Goal: Transaction & Acquisition: Download file/media

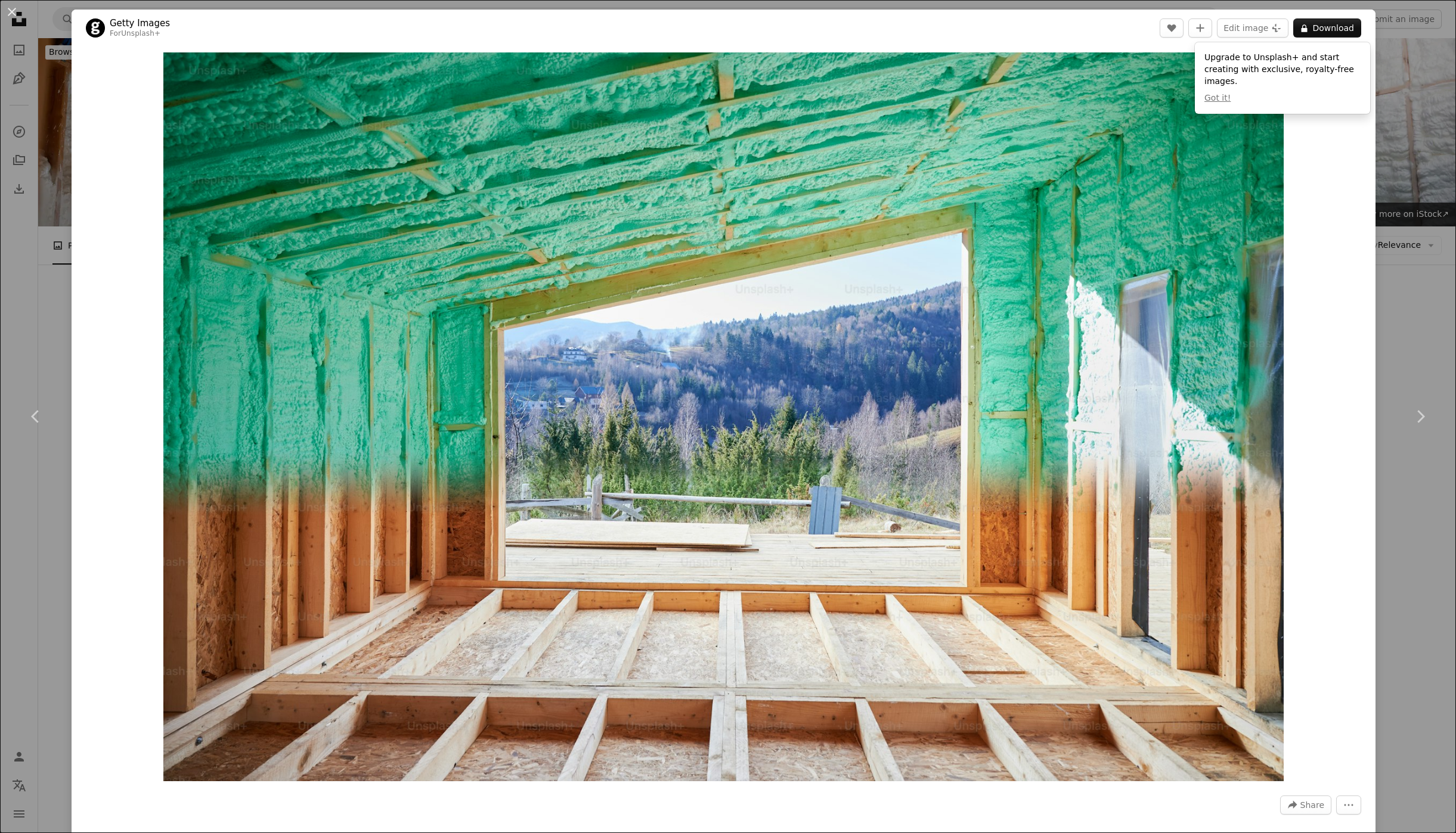
scroll to position [8649, 0]
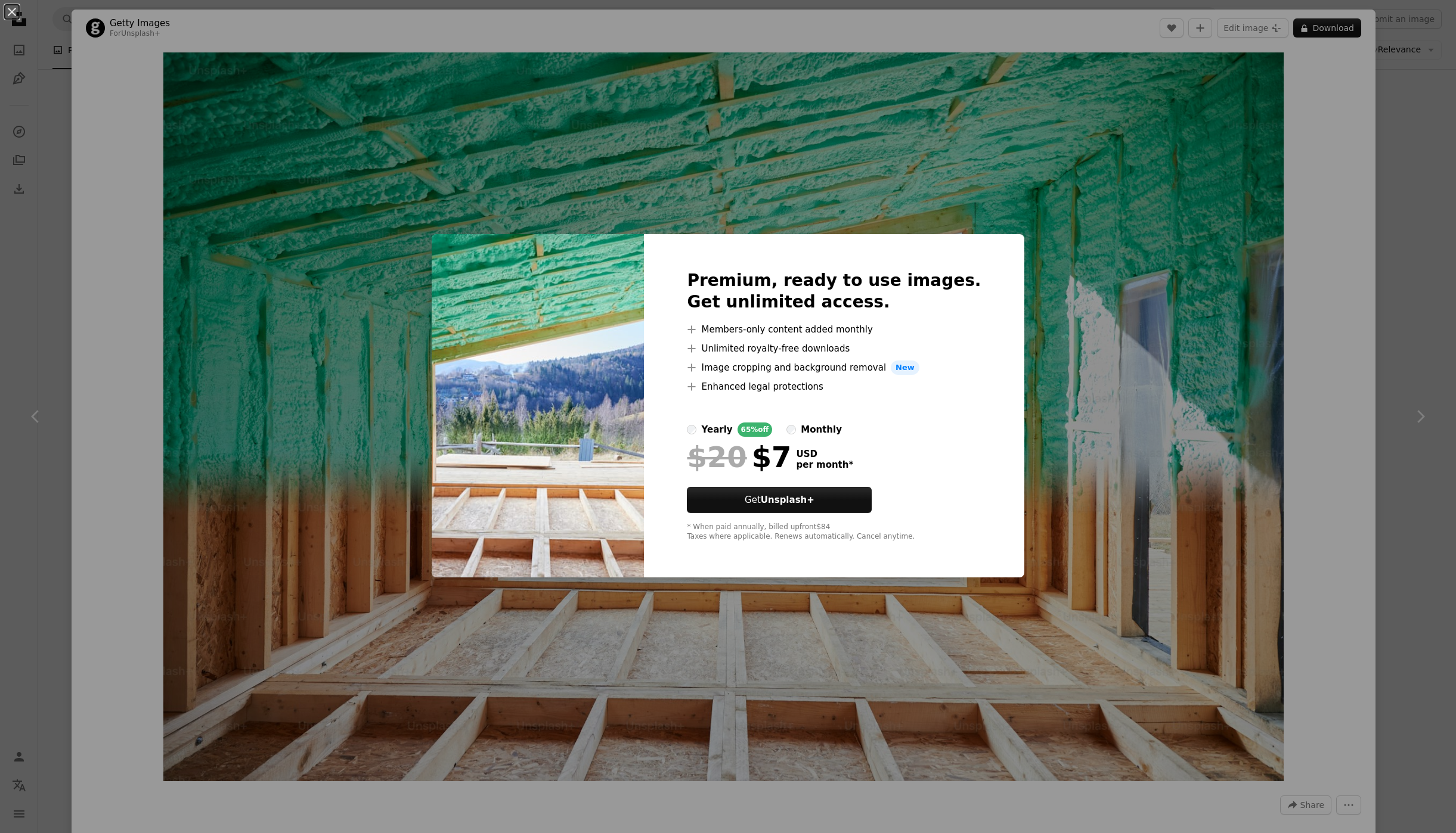
click at [1047, 515] on div "An X shape Premium, ready to use images. Get unlimited access. A plus sign Memb…" at bounding box center [728, 416] width 1456 height 833
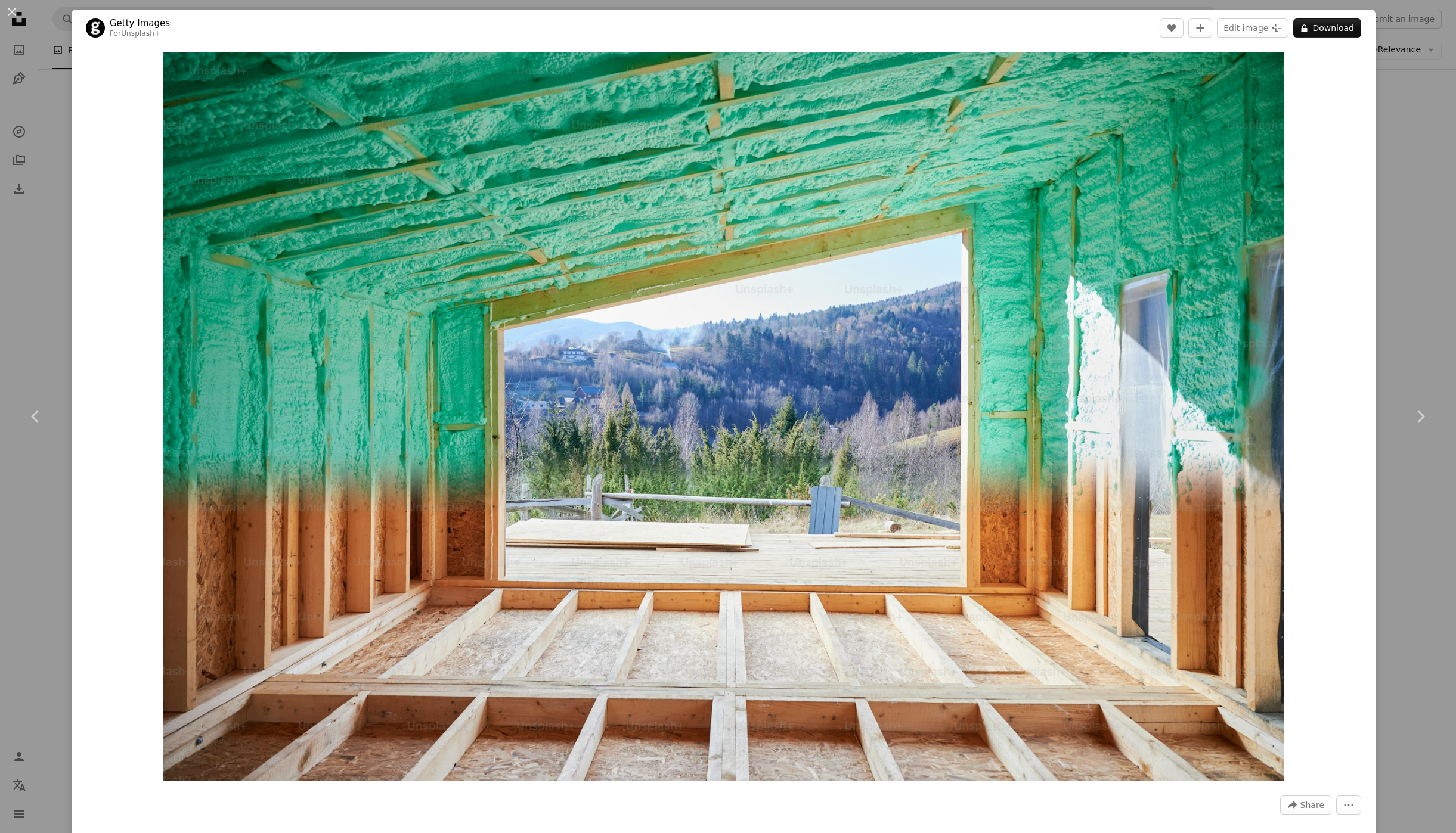
click at [1354, 401] on div "Zoom in" at bounding box center [723, 416] width 1304 height 741
click at [1443, 269] on div "An X shape Chevron left Chevron right Getty Images For Unsplash+ A heart A plus…" at bounding box center [728, 416] width 1456 height 833
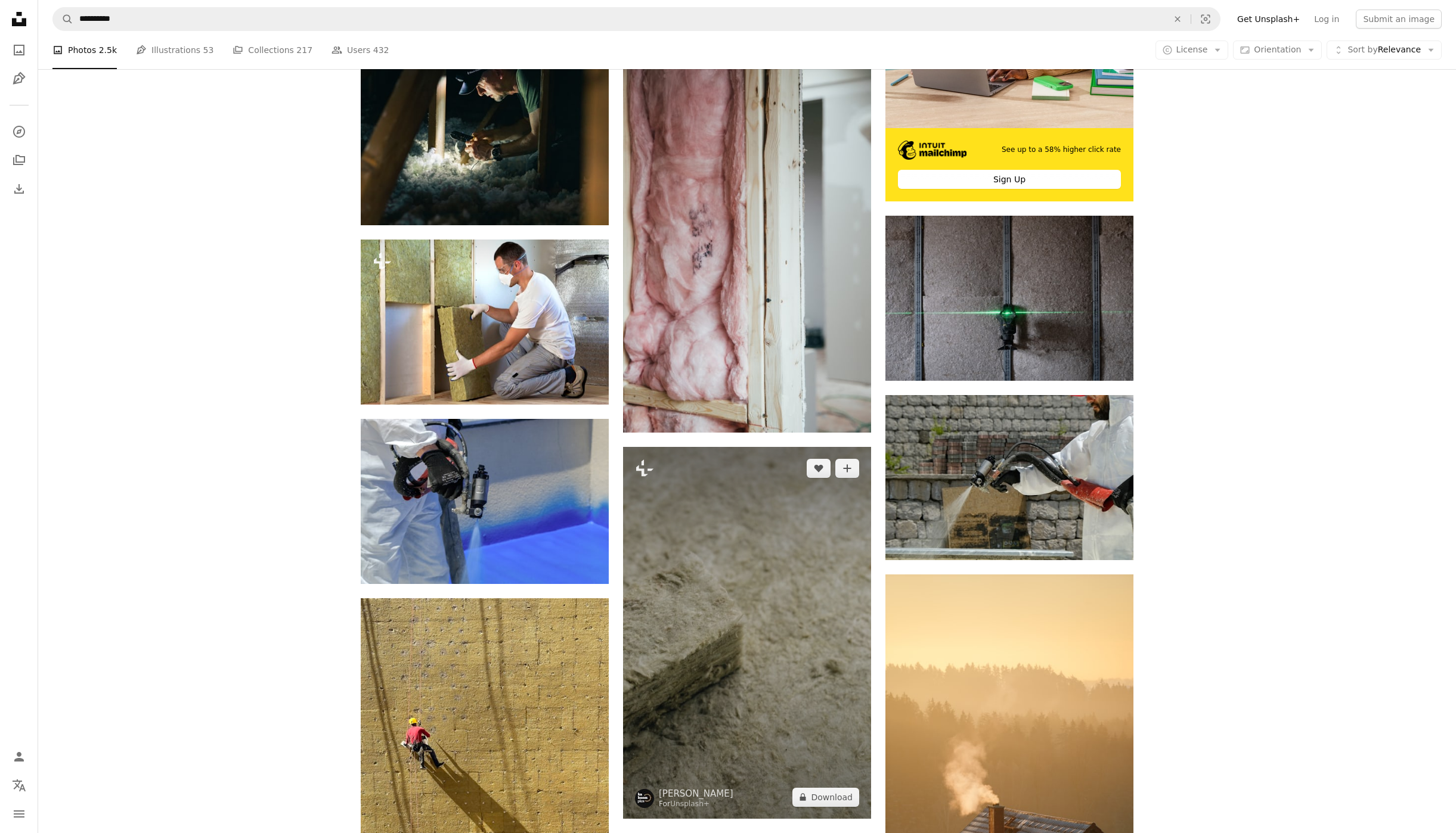
scroll to position [409, 0]
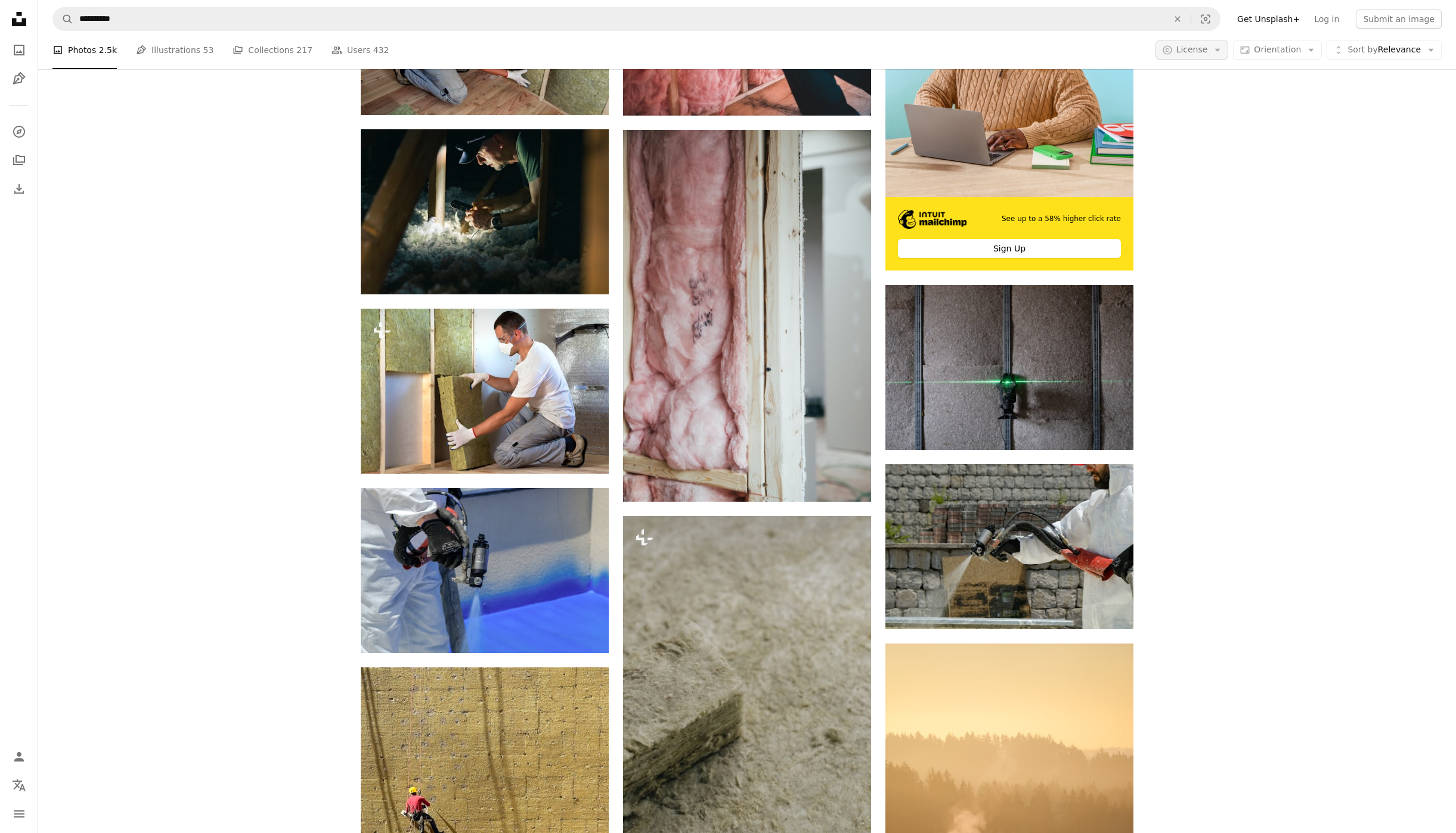
click at [1208, 55] on span "License" at bounding box center [1192, 50] width 32 height 12
click at [1194, 145] on span "Free" at bounding box center [1223, 145] width 73 height 12
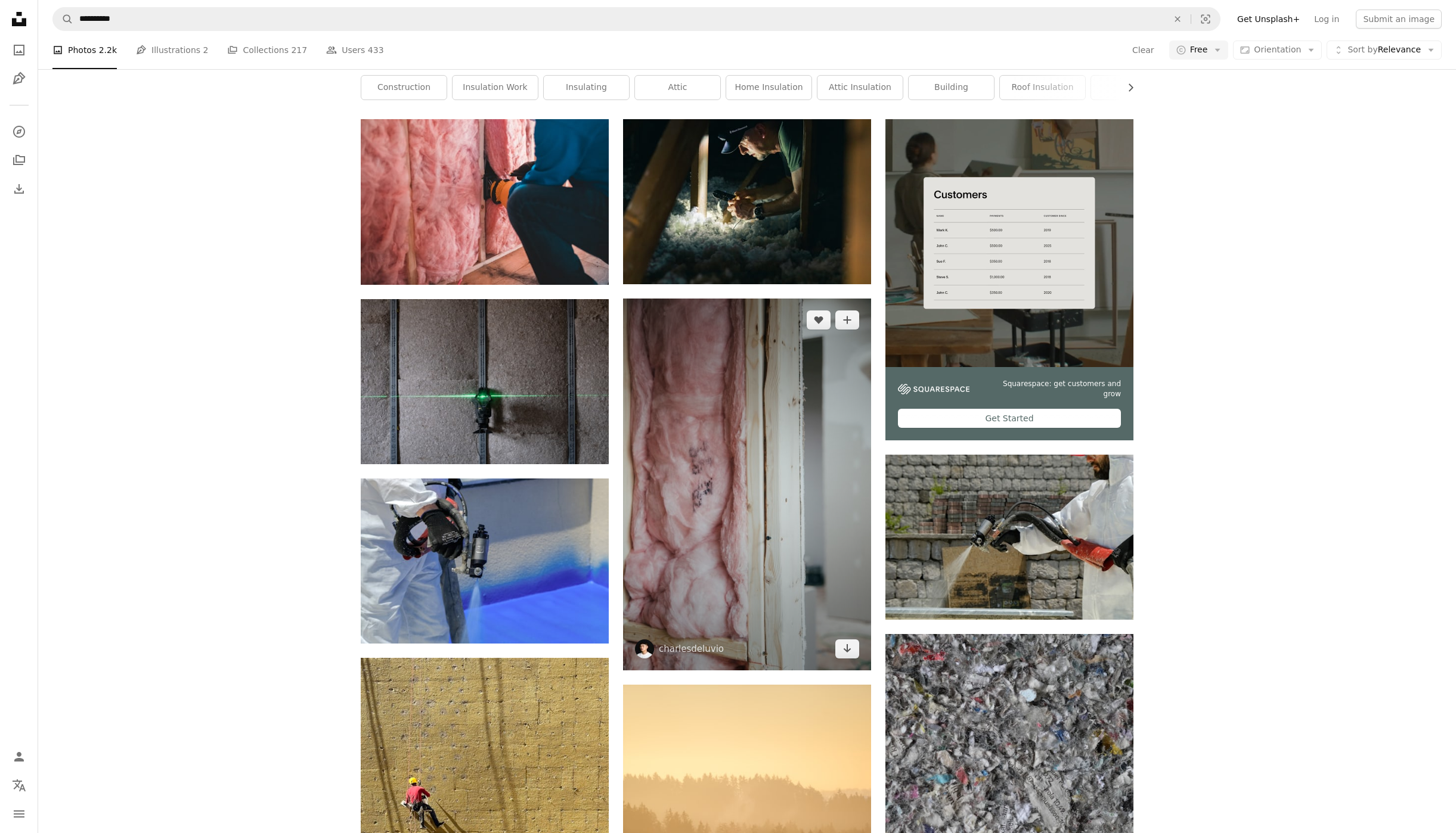
scroll to position [241, 0]
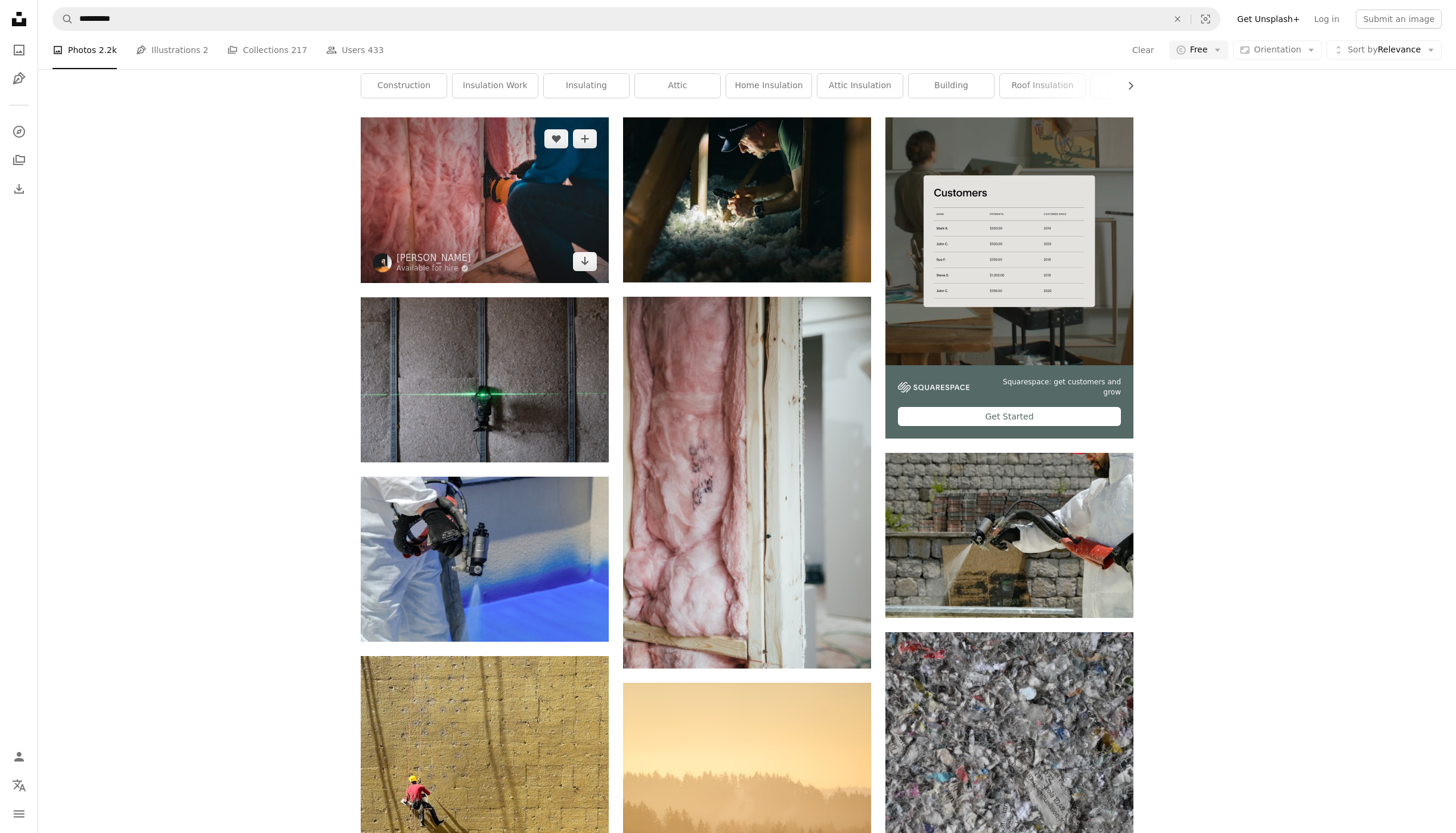
click at [466, 239] on img at bounding box center [485, 200] width 248 height 165
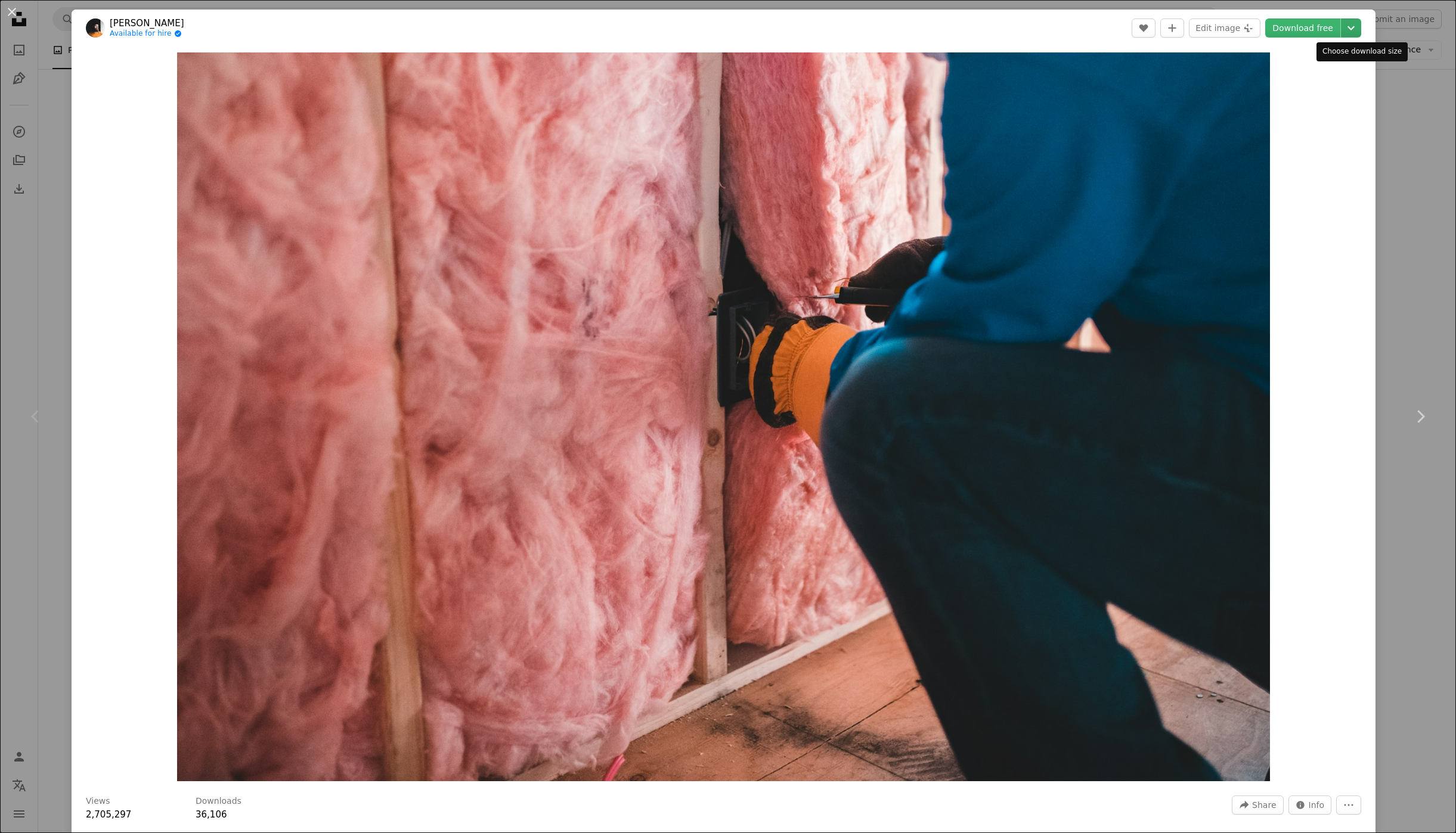
click at [1361, 26] on icon "Chevron down" at bounding box center [1351, 28] width 19 height 14
click at [1302, 129] on span "Original Size ( 4936 x 3295 )" at bounding box center [1309, 132] width 114 height 12
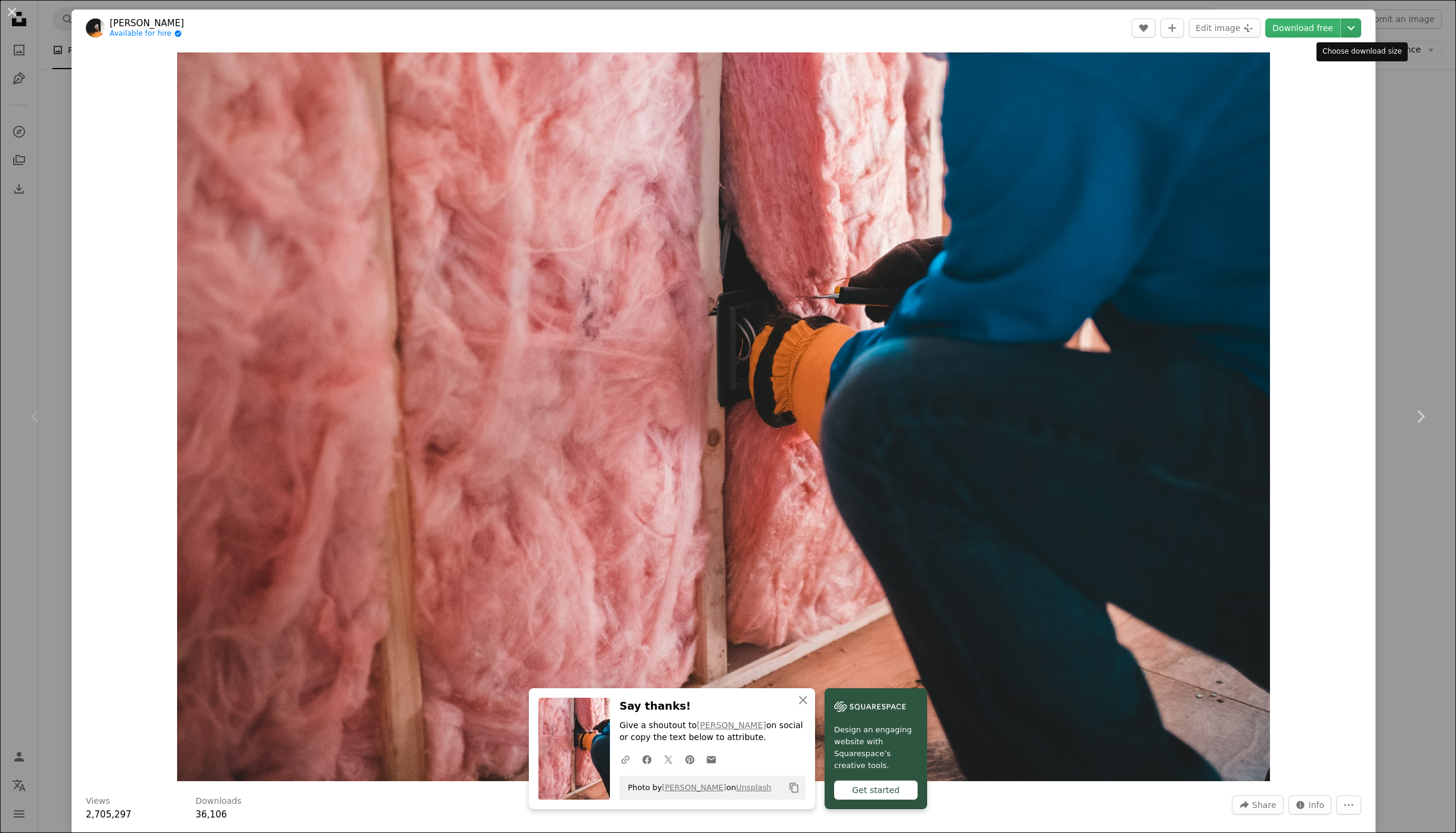
click at [1358, 35] on button "Chevron down" at bounding box center [1351, 27] width 20 height 19
click at [1323, 107] on link "Large ( 2400 x 1602 )" at bounding box center [1309, 100] width 124 height 22
click at [995, 309] on img "Zoom in on this image" at bounding box center [722, 417] width 1092 height 729
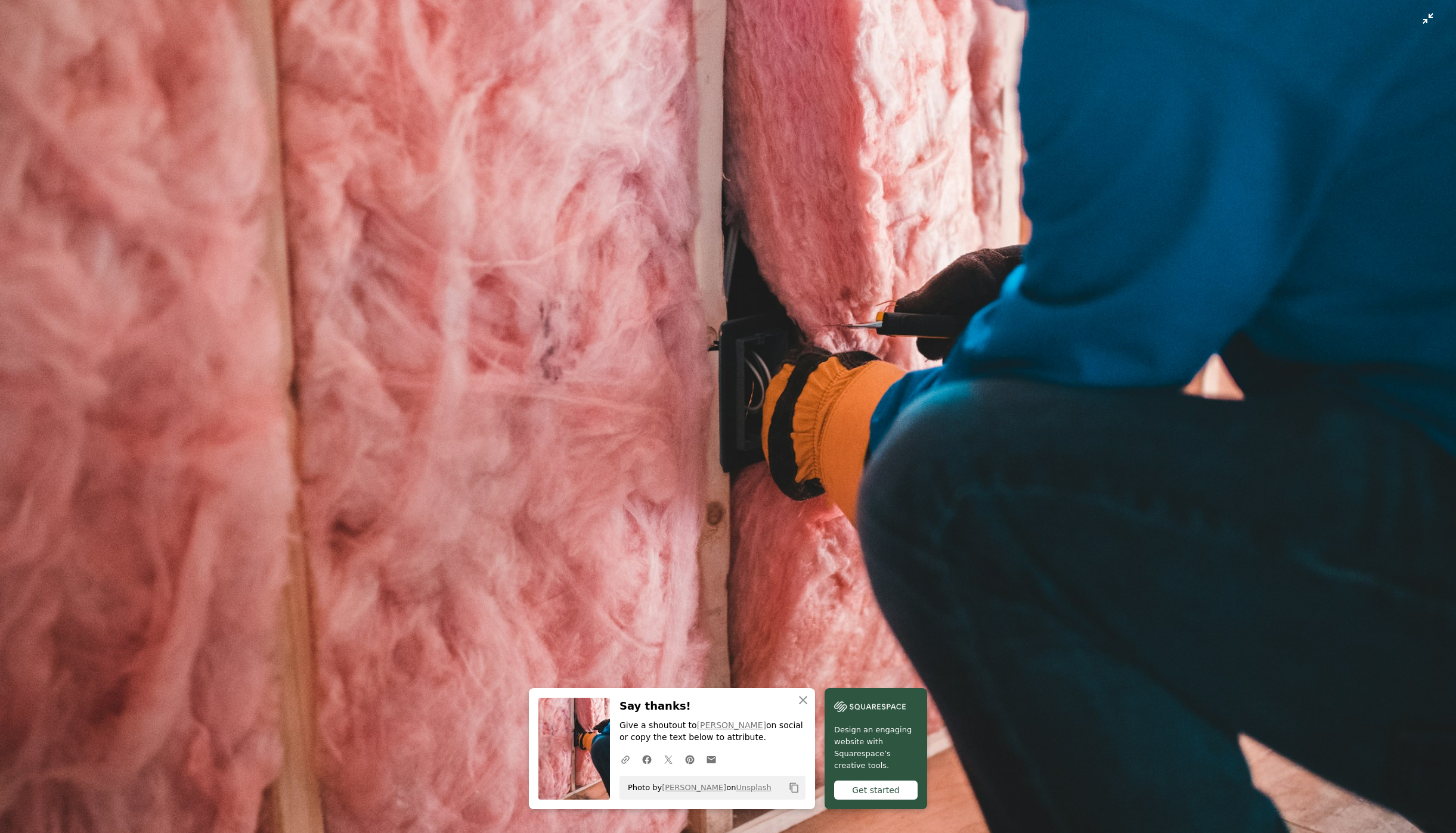
scroll to position [69, 0]
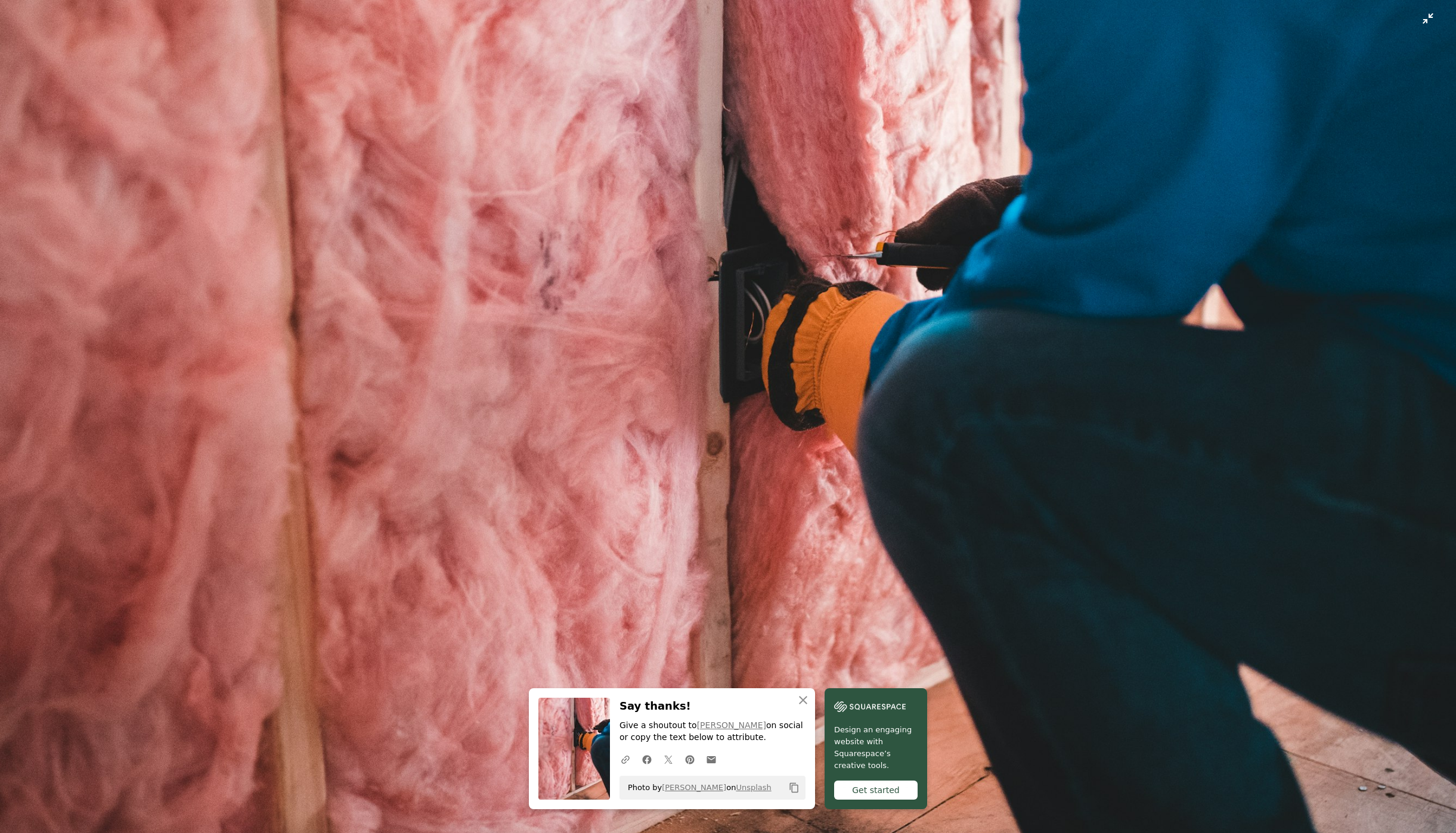
click at [1211, 222] on img "Zoom out on this image" at bounding box center [728, 416] width 1457 height 973
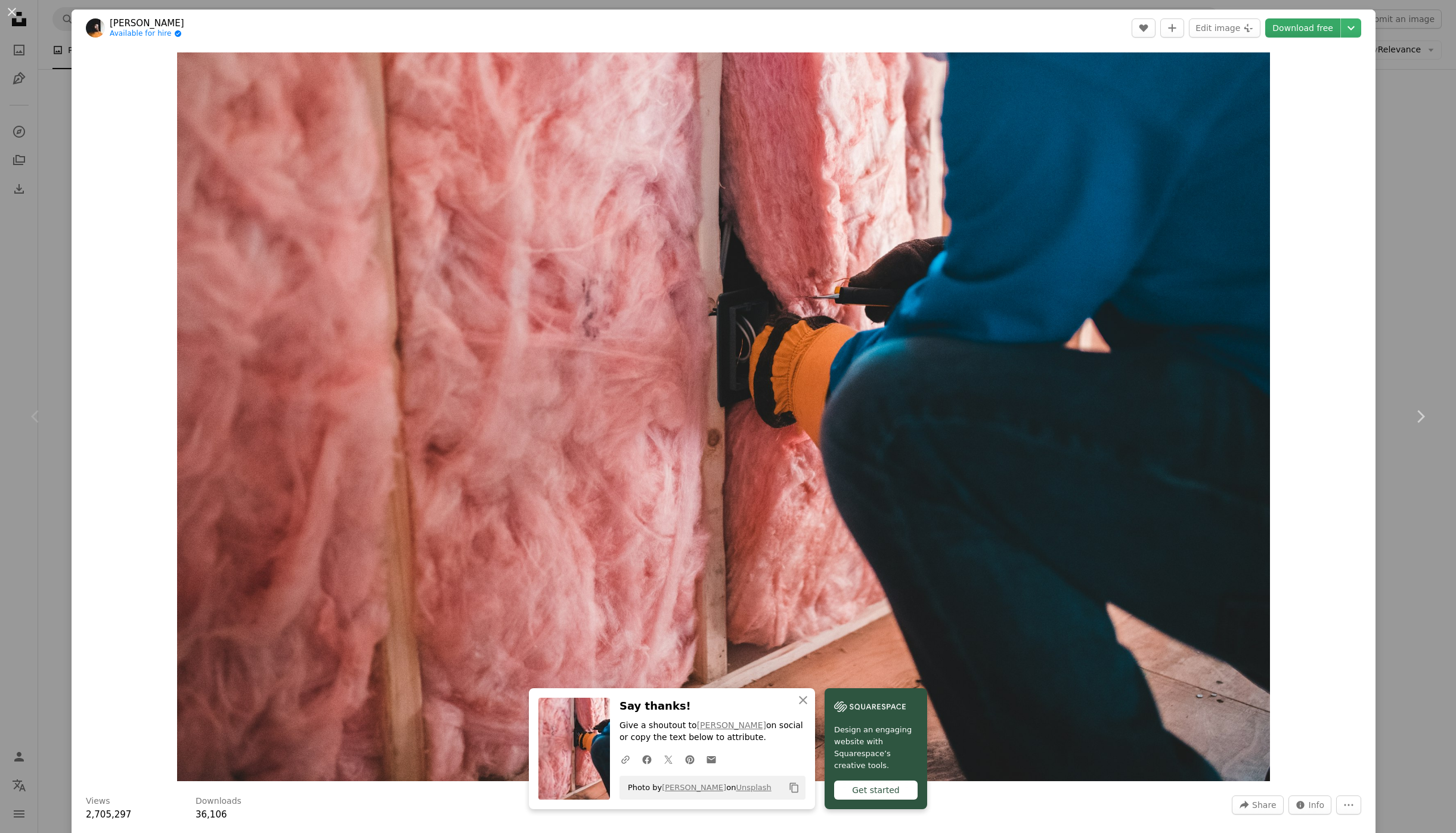
click at [1312, 27] on link "Download free" at bounding box center [1302, 27] width 75 height 19
click at [1356, 29] on icon "Chevron down" at bounding box center [1351, 28] width 19 height 14
click at [1309, 97] on span "( 2400 x 1602 )" at bounding box center [1308, 100] width 59 height 10
click at [1436, 116] on div "An X shape Chevron left Chevron right [PERSON_NAME] Available for hire A checkm…" at bounding box center [728, 416] width 1456 height 833
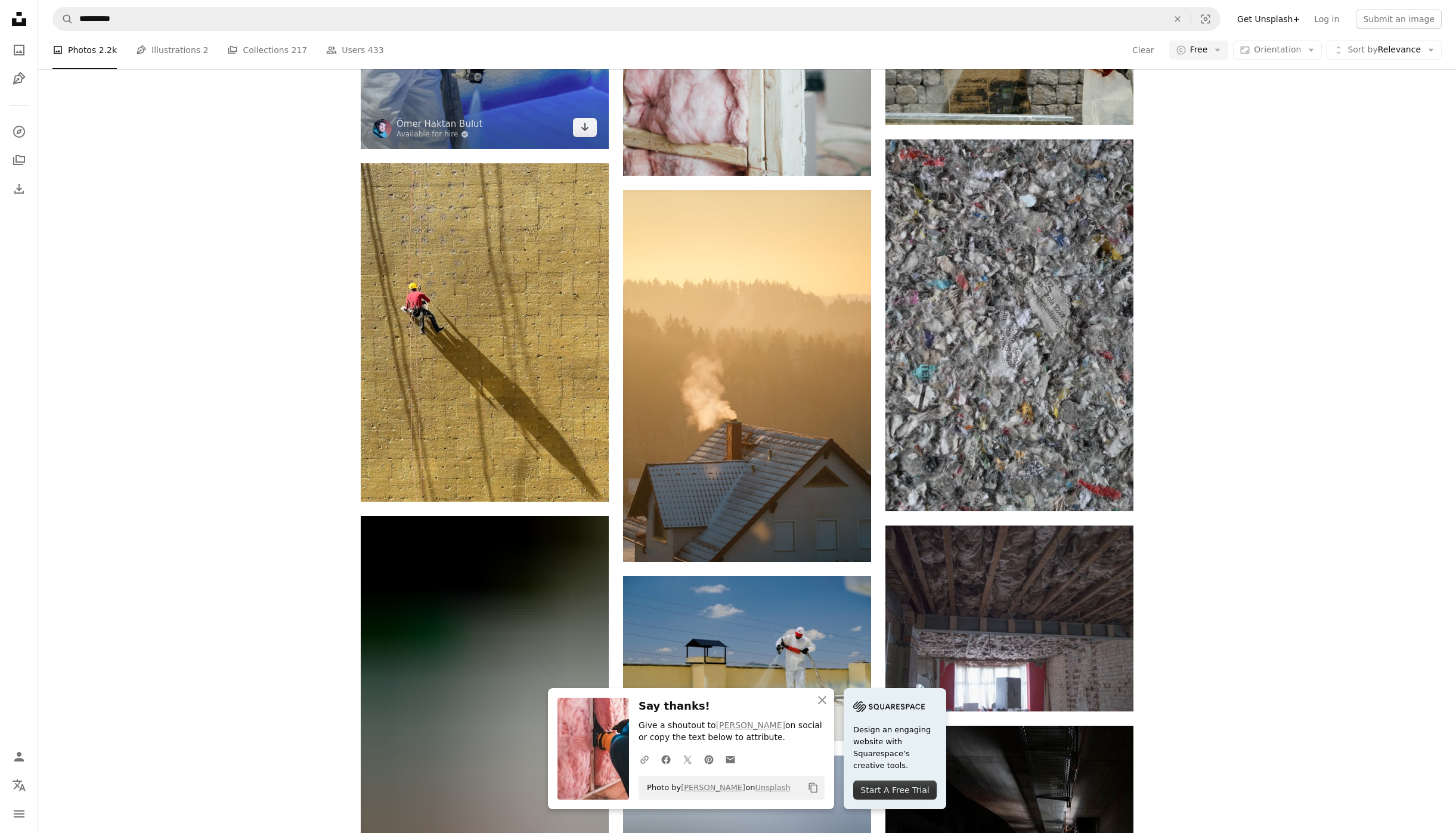
scroll to position [682, 0]
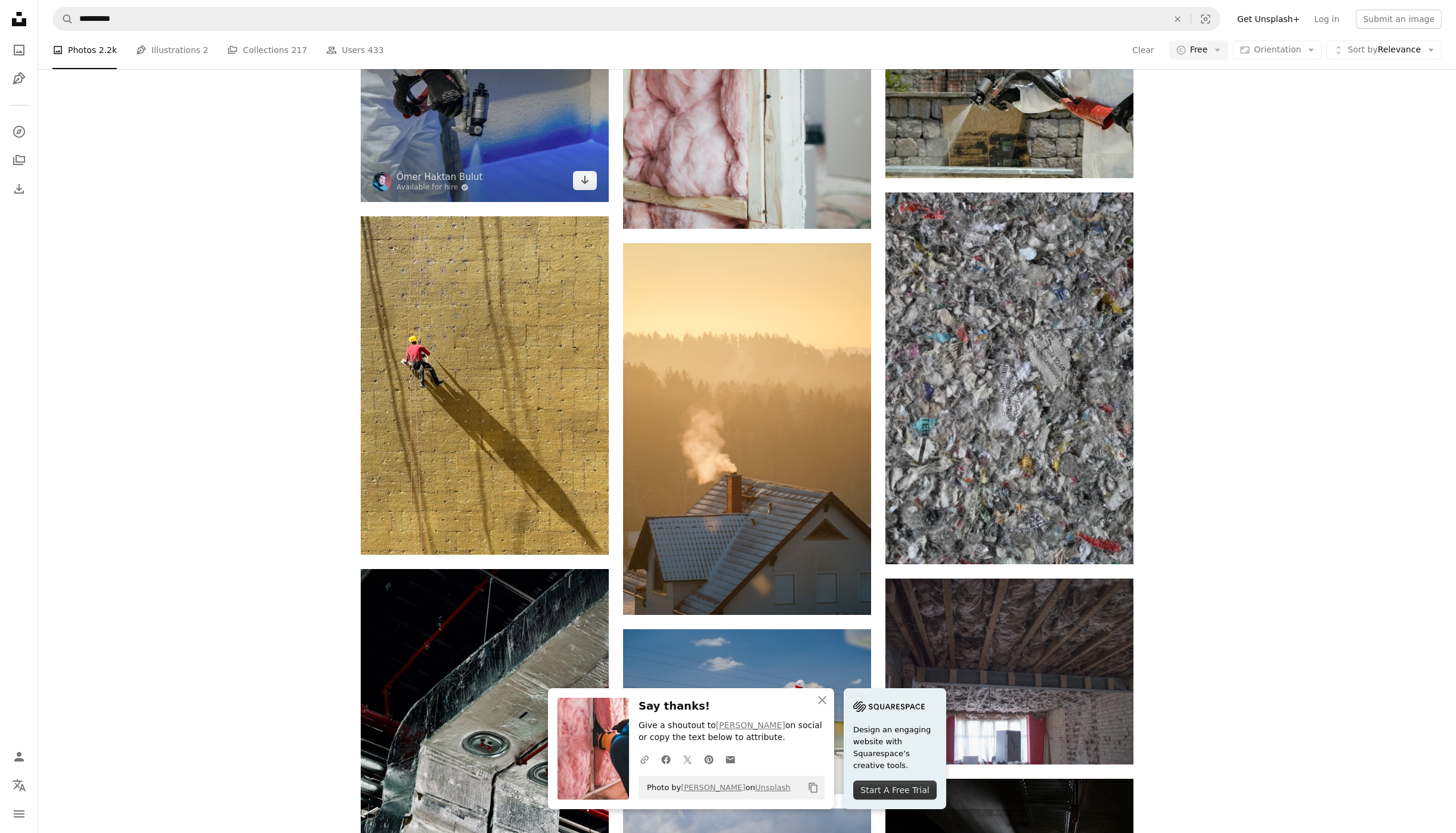
click at [515, 159] on img at bounding box center [485, 119] width 248 height 165
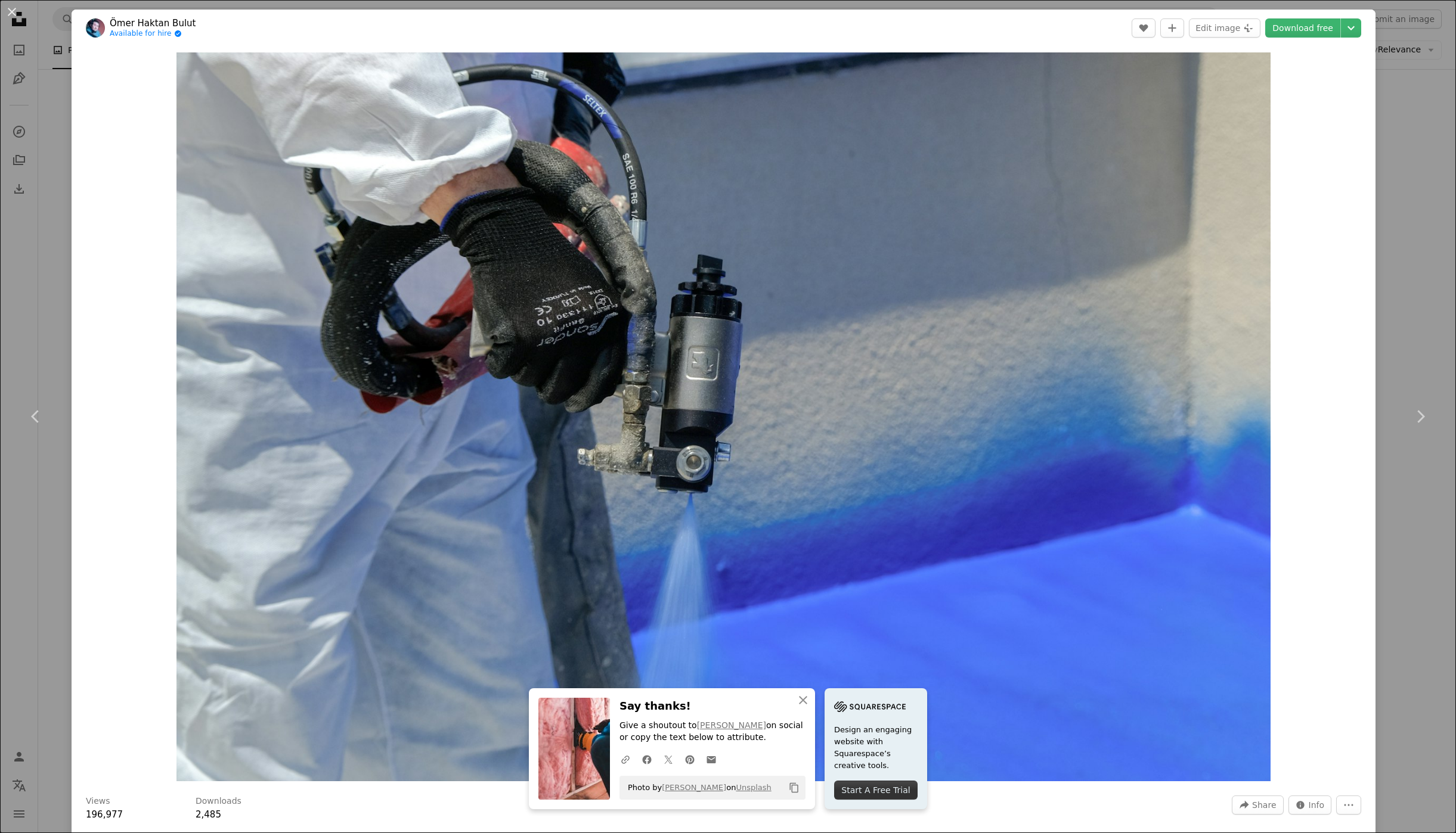
click at [1397, 328] on div "An X shape Chevron left Chevron right Ömer Haktan Bulut Available for hire A ch…" at bounding box center [728, 416] width 1456 height 833
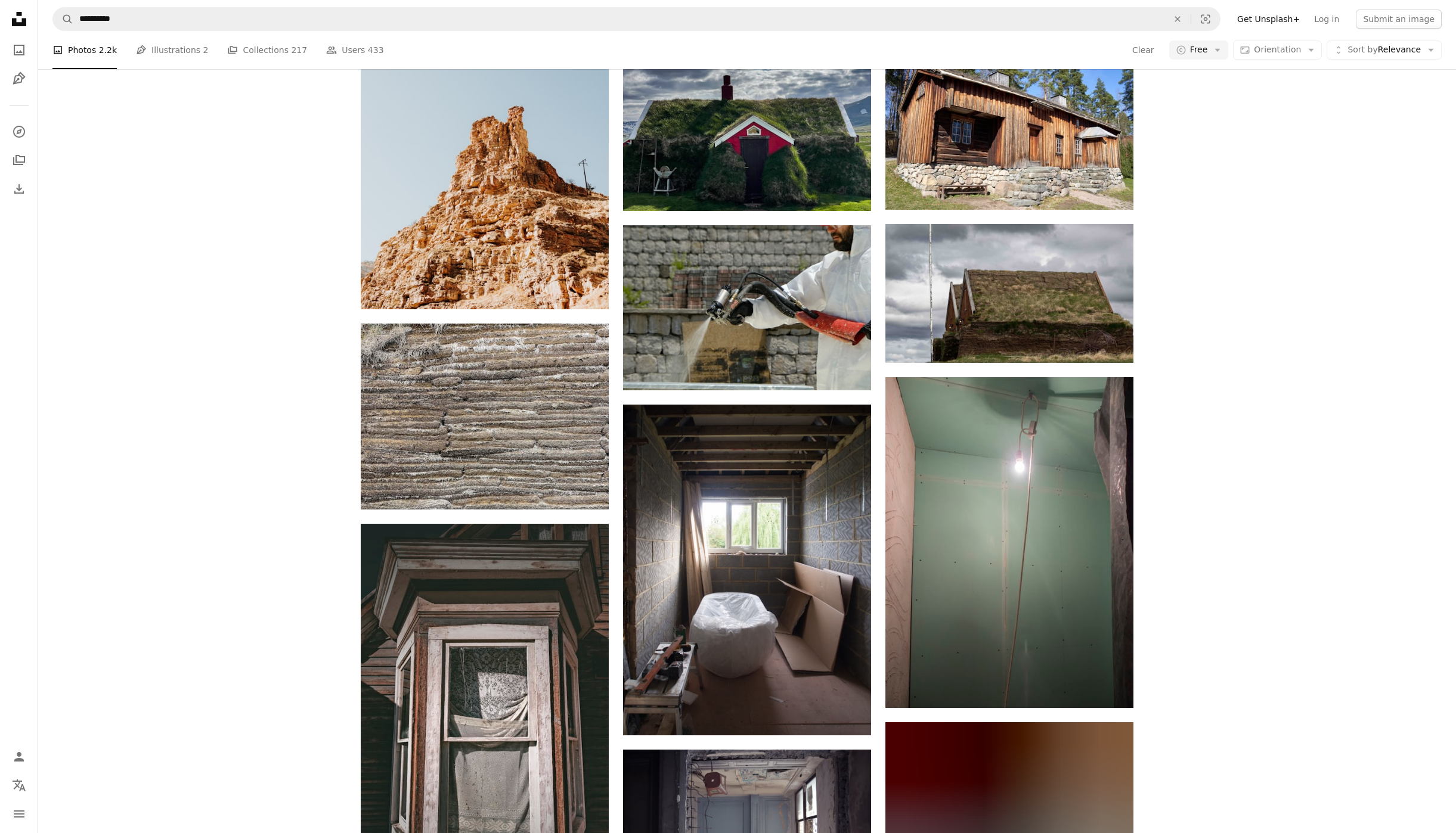
scroll to position [5508, 0]
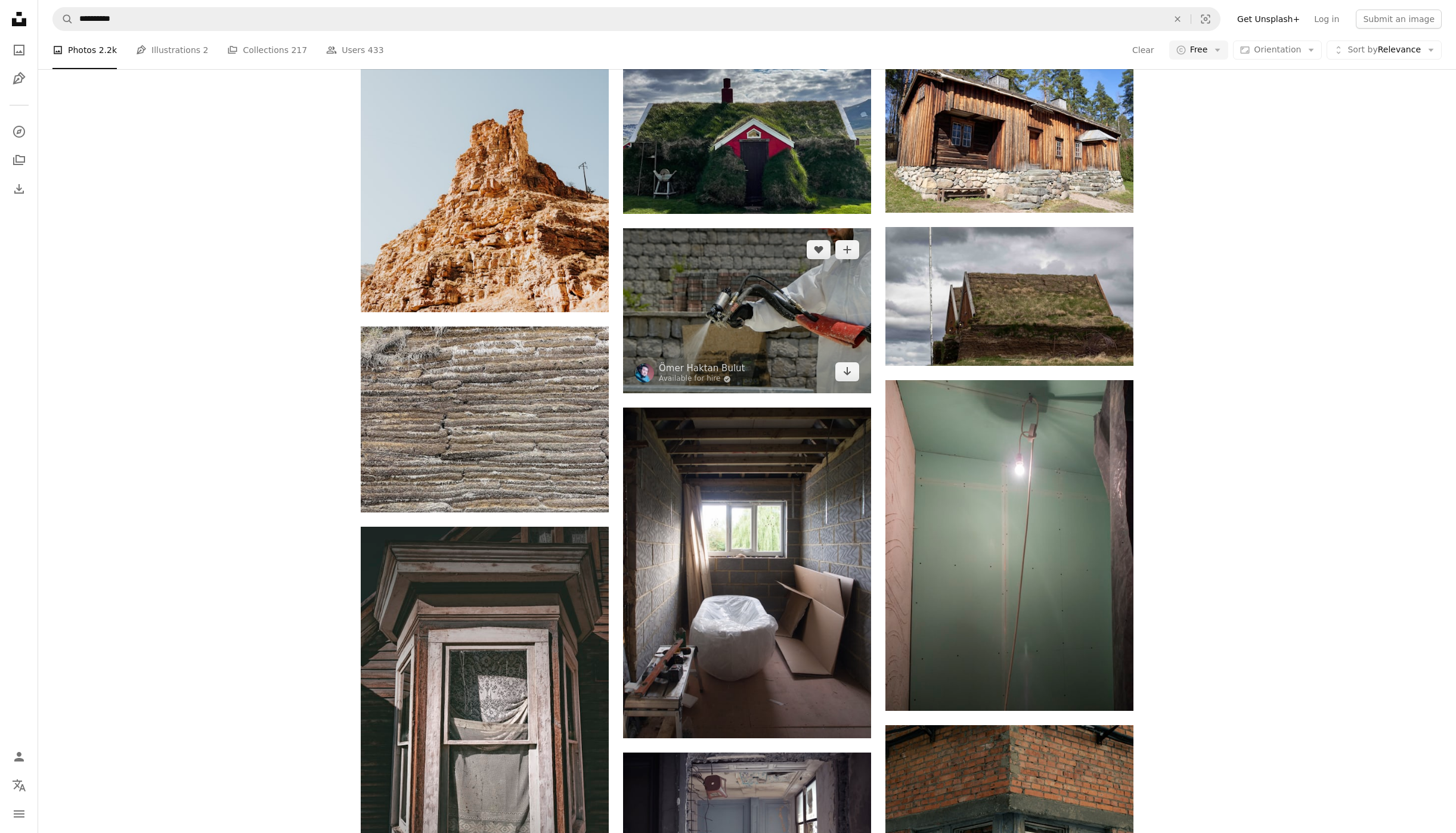
click at [805, 344] on img at bounding box center [747, 311] width 248 height 165
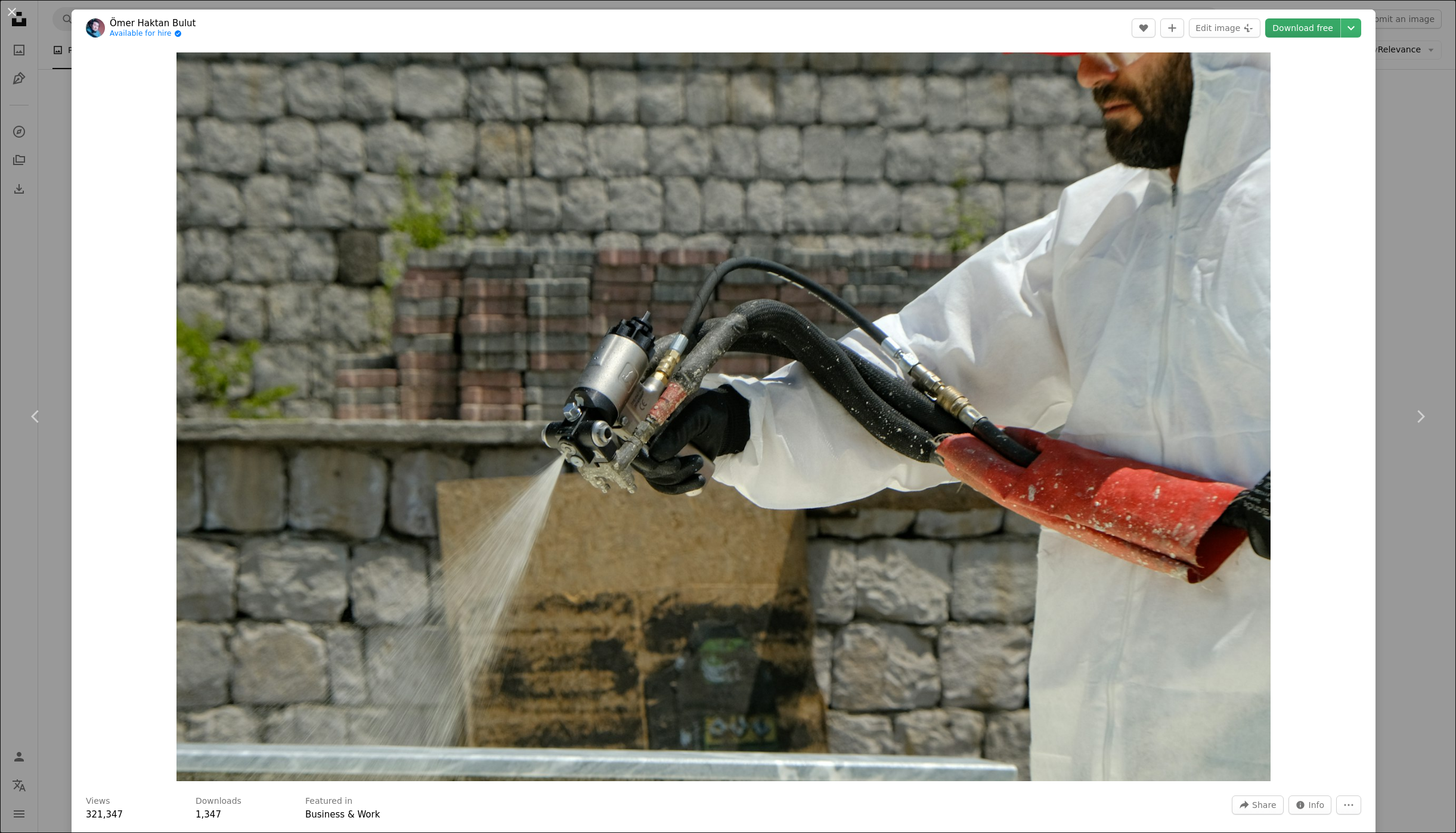
click at [1331, 30] on link "Download free" at bounding box center [1302, 27] width 75 height 19
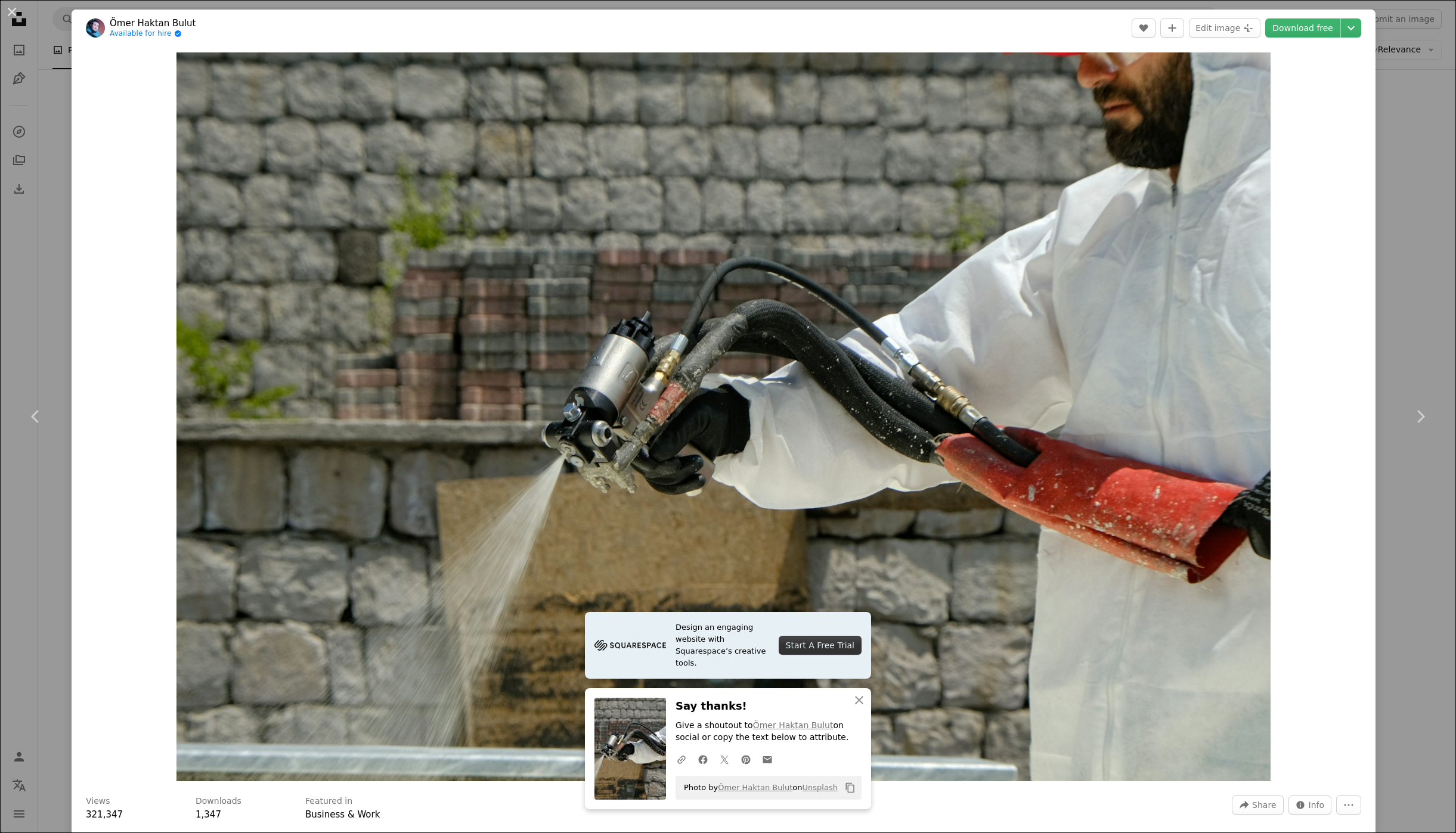
click at [1453, 305] on div "An X shape Chevron left Chevron right Ömer Haktan Bulut Available for hire A ch…" at bounding box center [728, 416] width 1456 height 833
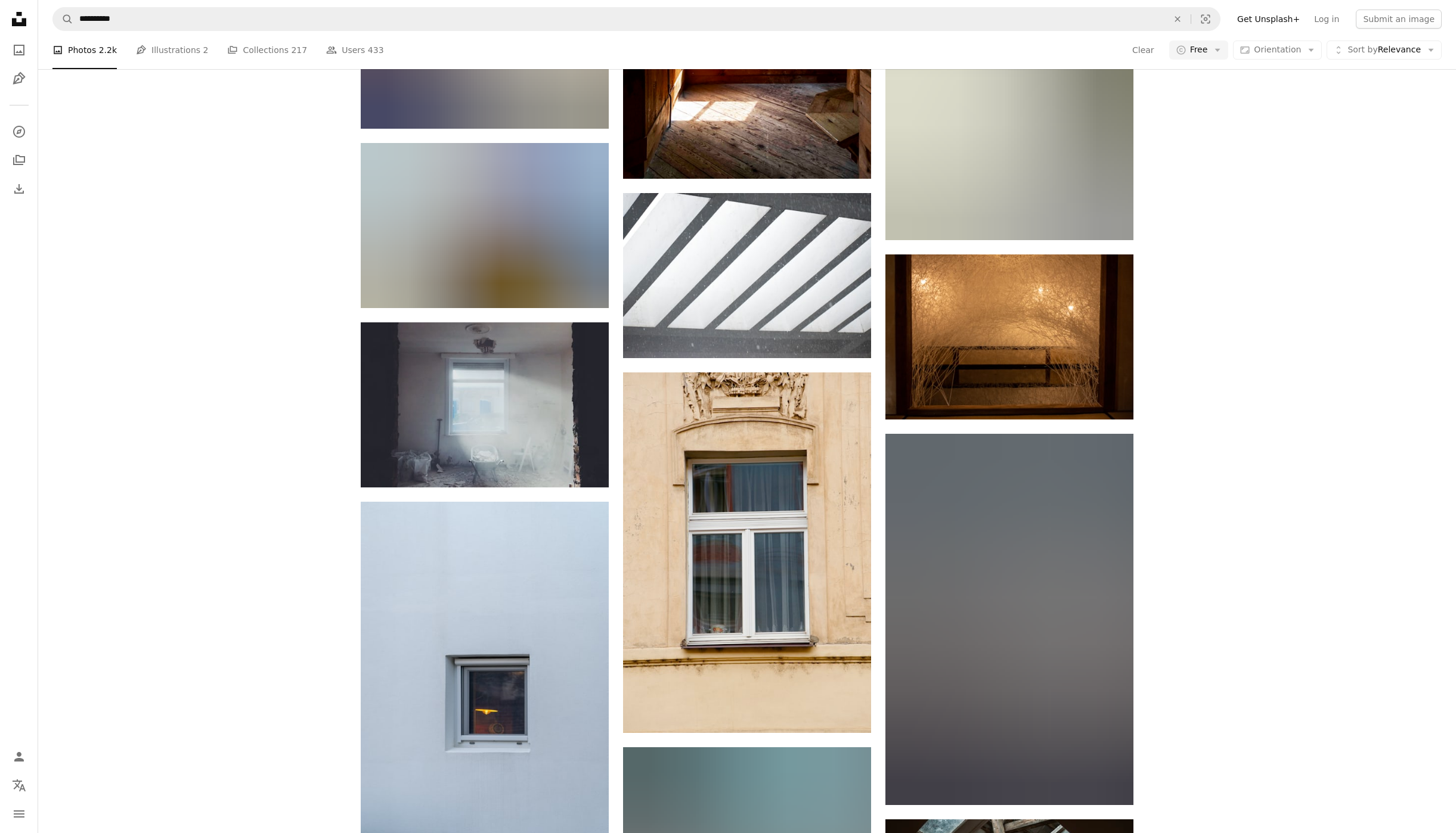
scroll to position [24421, 0]
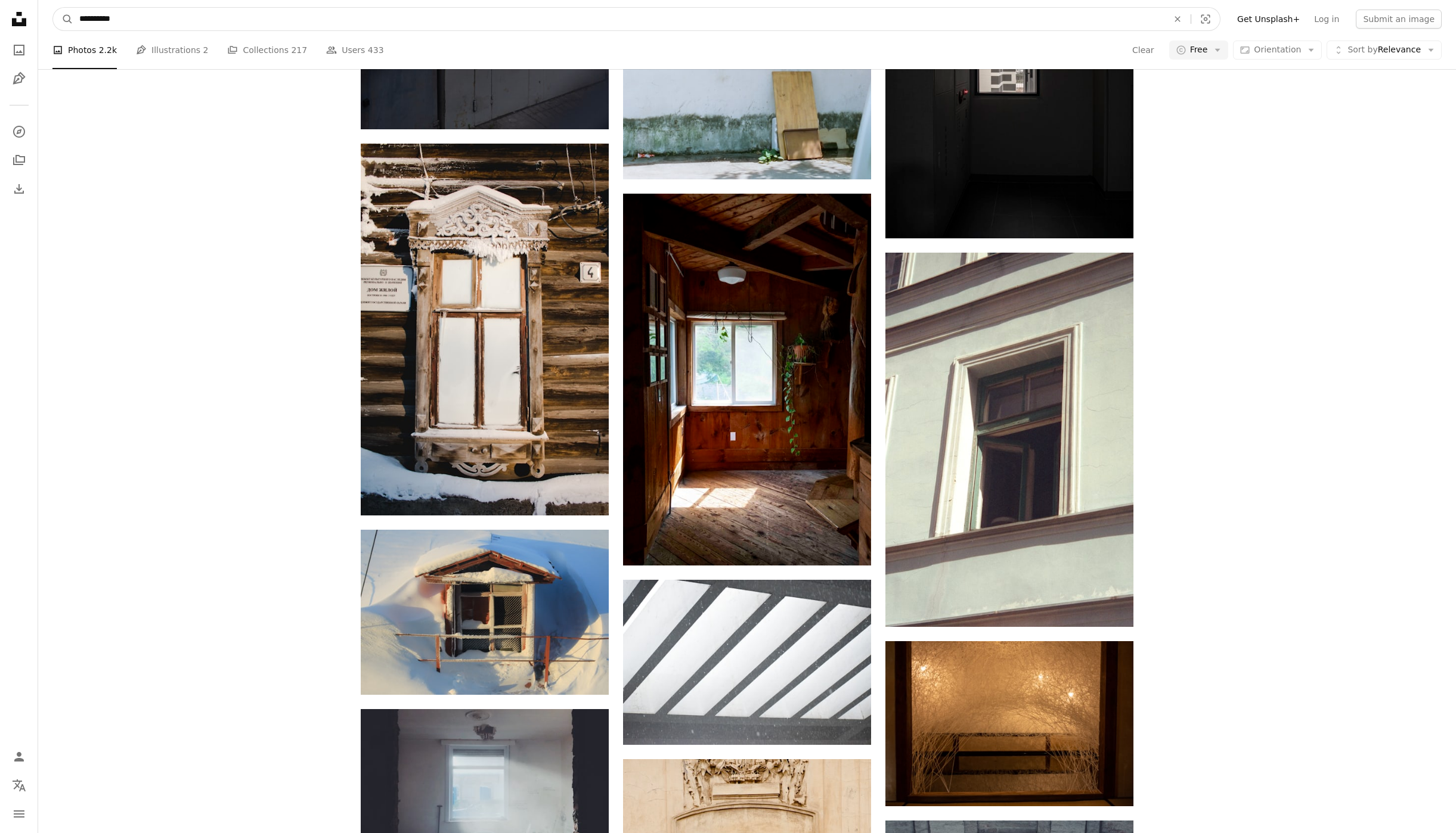
click at [80, 21] on input "**********" at bounding box center [619, 19] width 1091 height 22
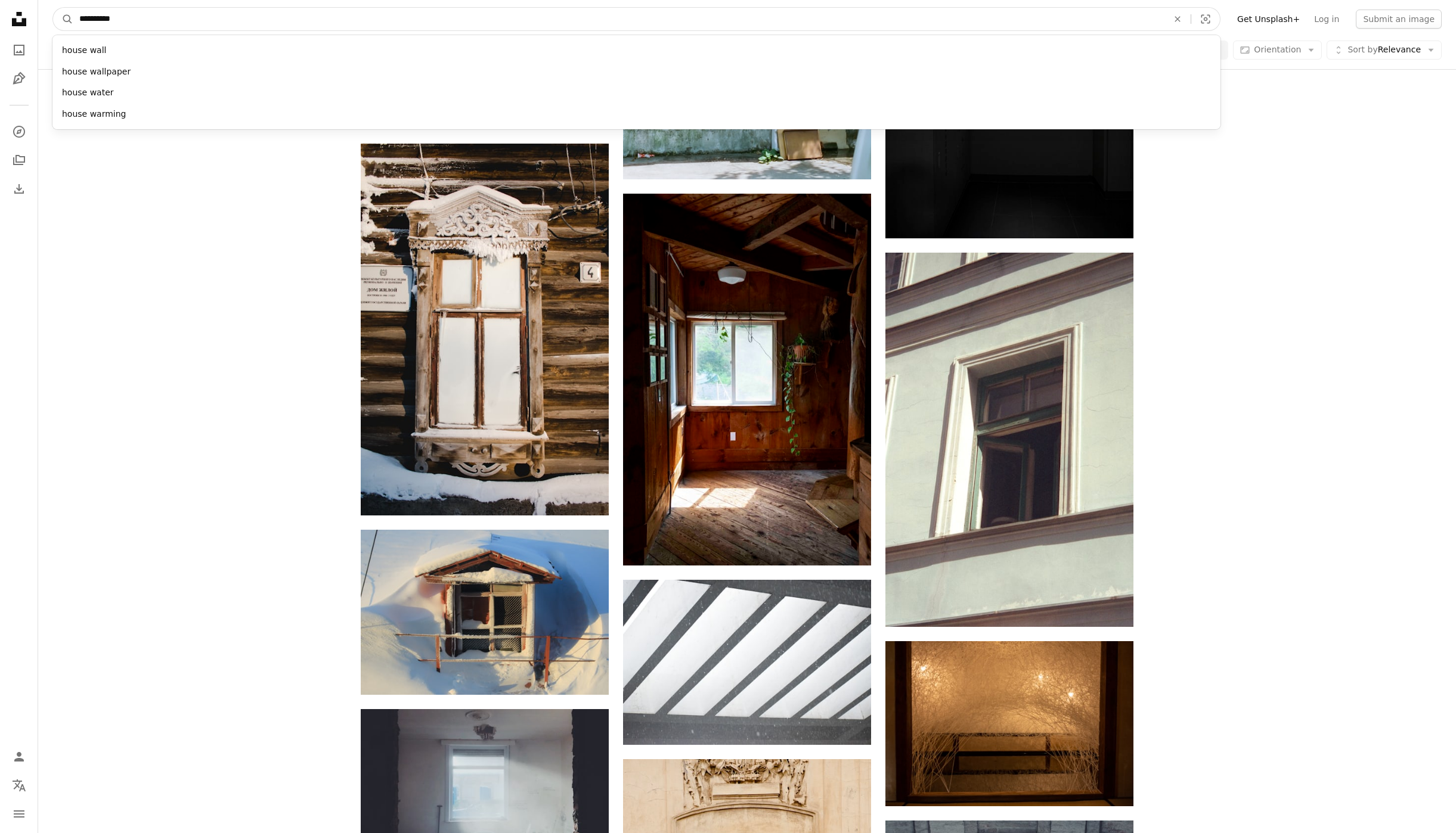
type input "**********"
click at [53, 8] on button "A magnifying glass" at bounding box center [63, 19] width 20 height 22
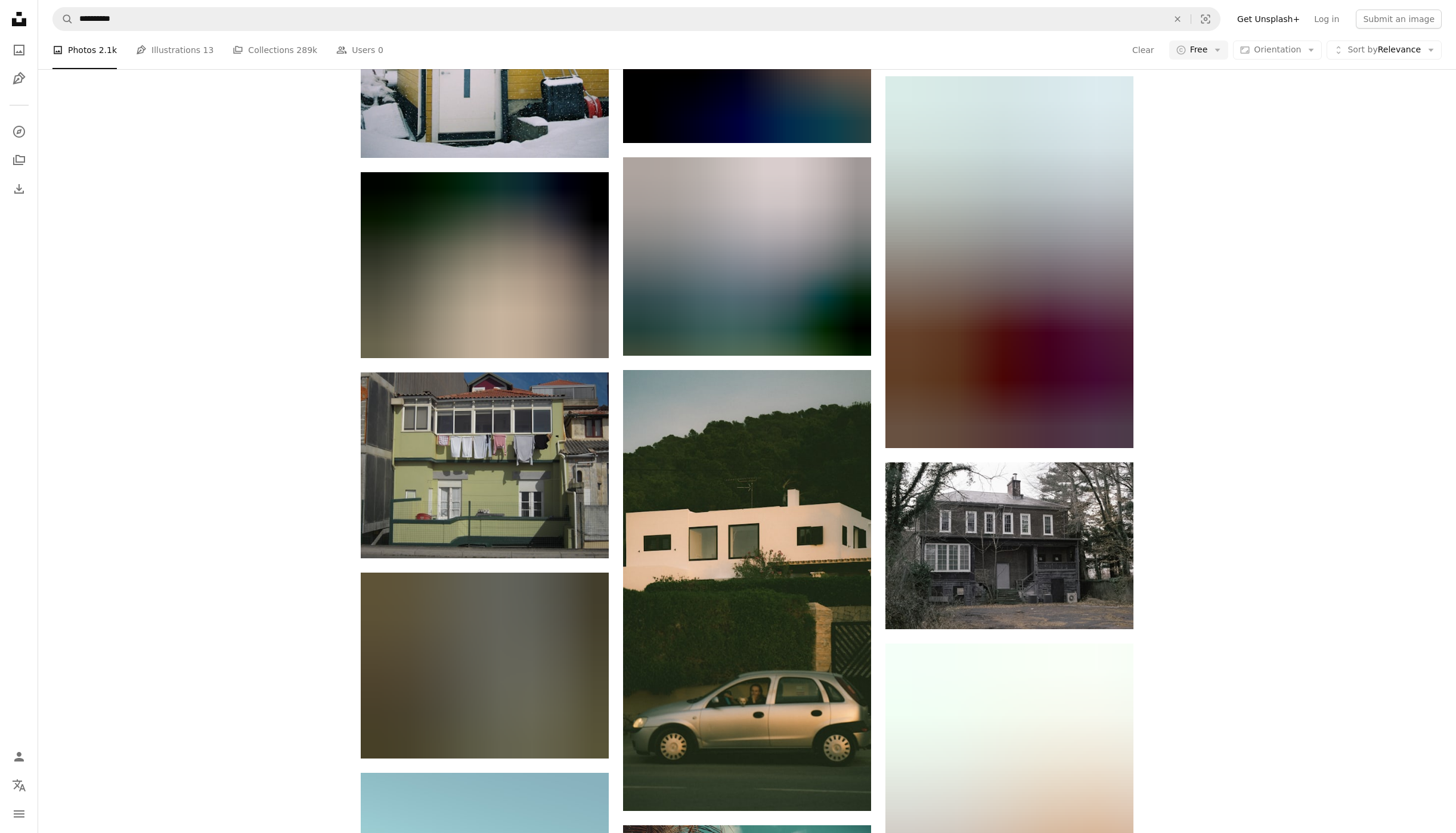
scroll to position [17053, 0]
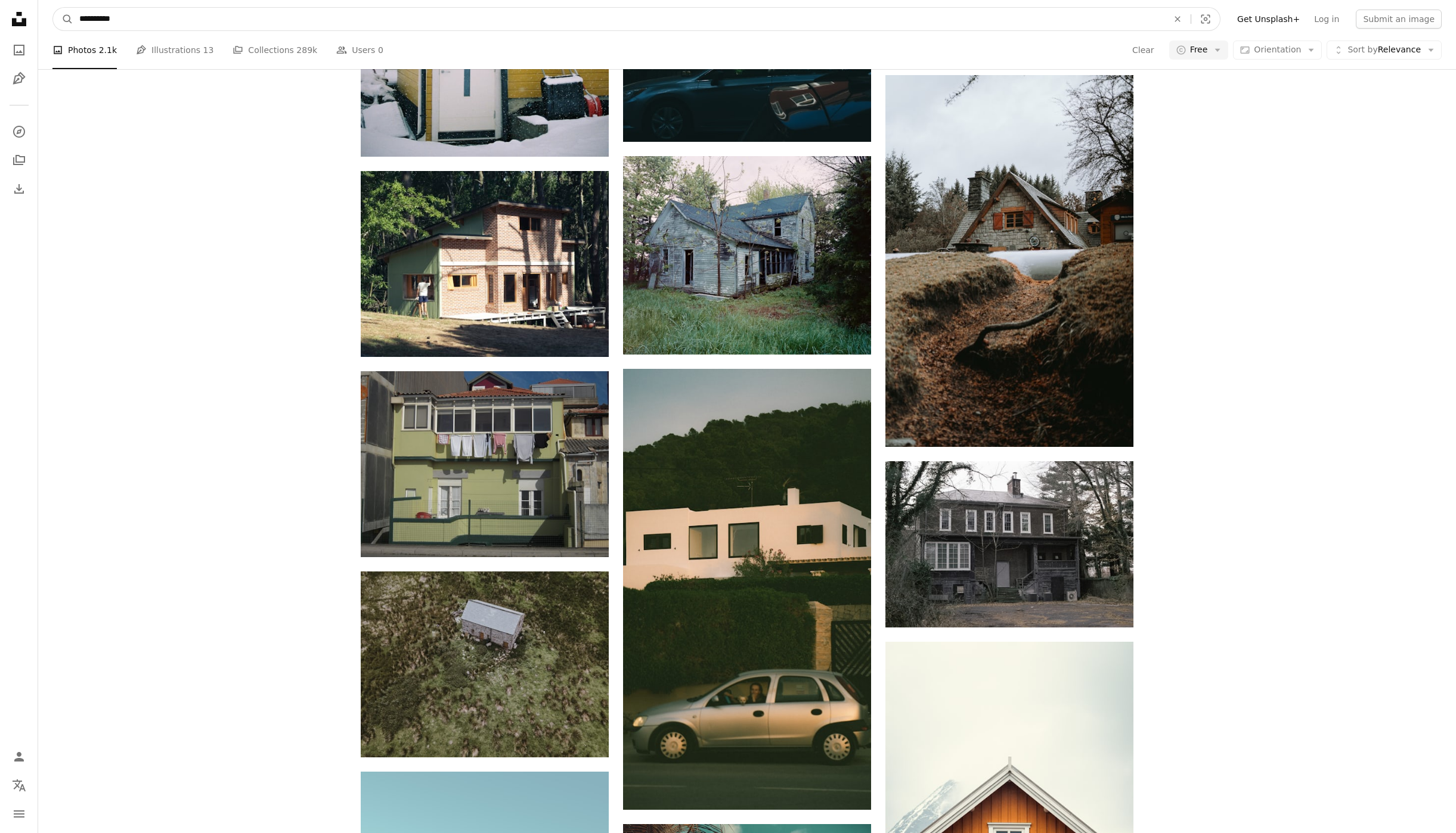
click at [109, 26] on input "**********" at bounding box center [619, 19] width 1091 height 22
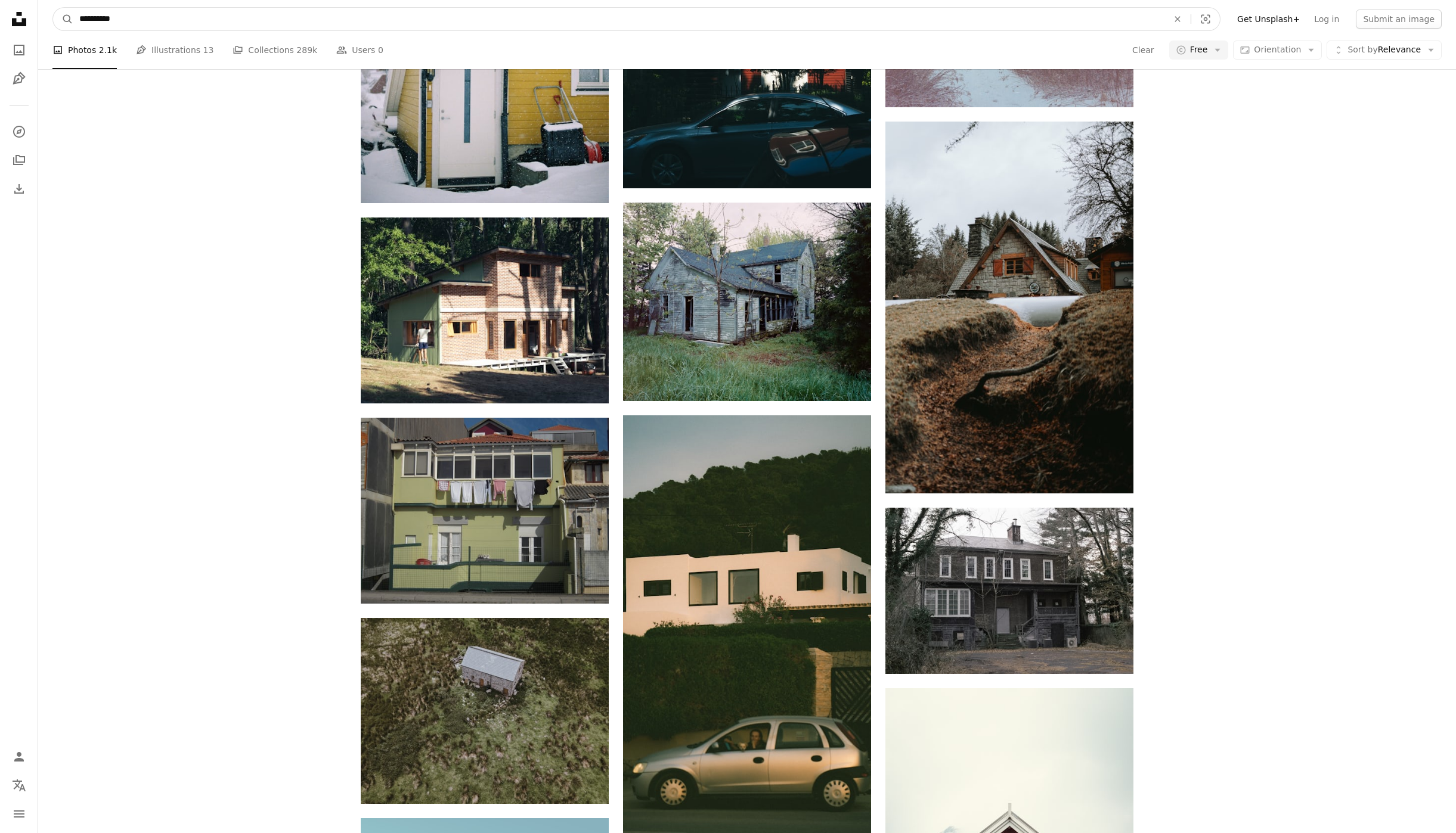
drag, startPoint x: 114, startPoint y: 18, endPoint x: 38, endPoint y: 1, distance: 77.9
click at [38, 1] on nav "**********" at bounding box center [746, 19] width 1417 height 38
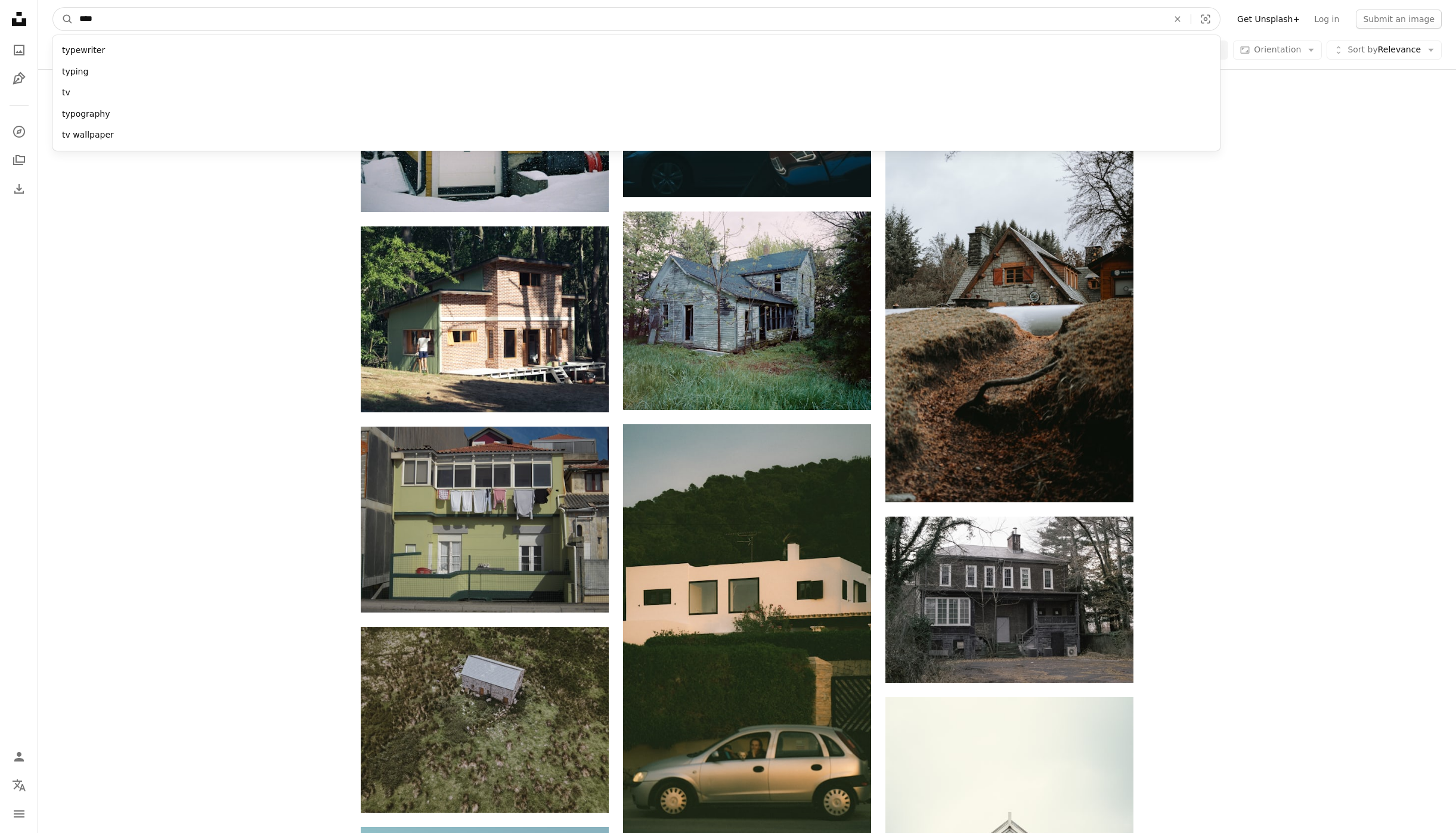
type input "*****"
click button "A magnifying glass" at bounding box center [63, 19] width 20 height 22
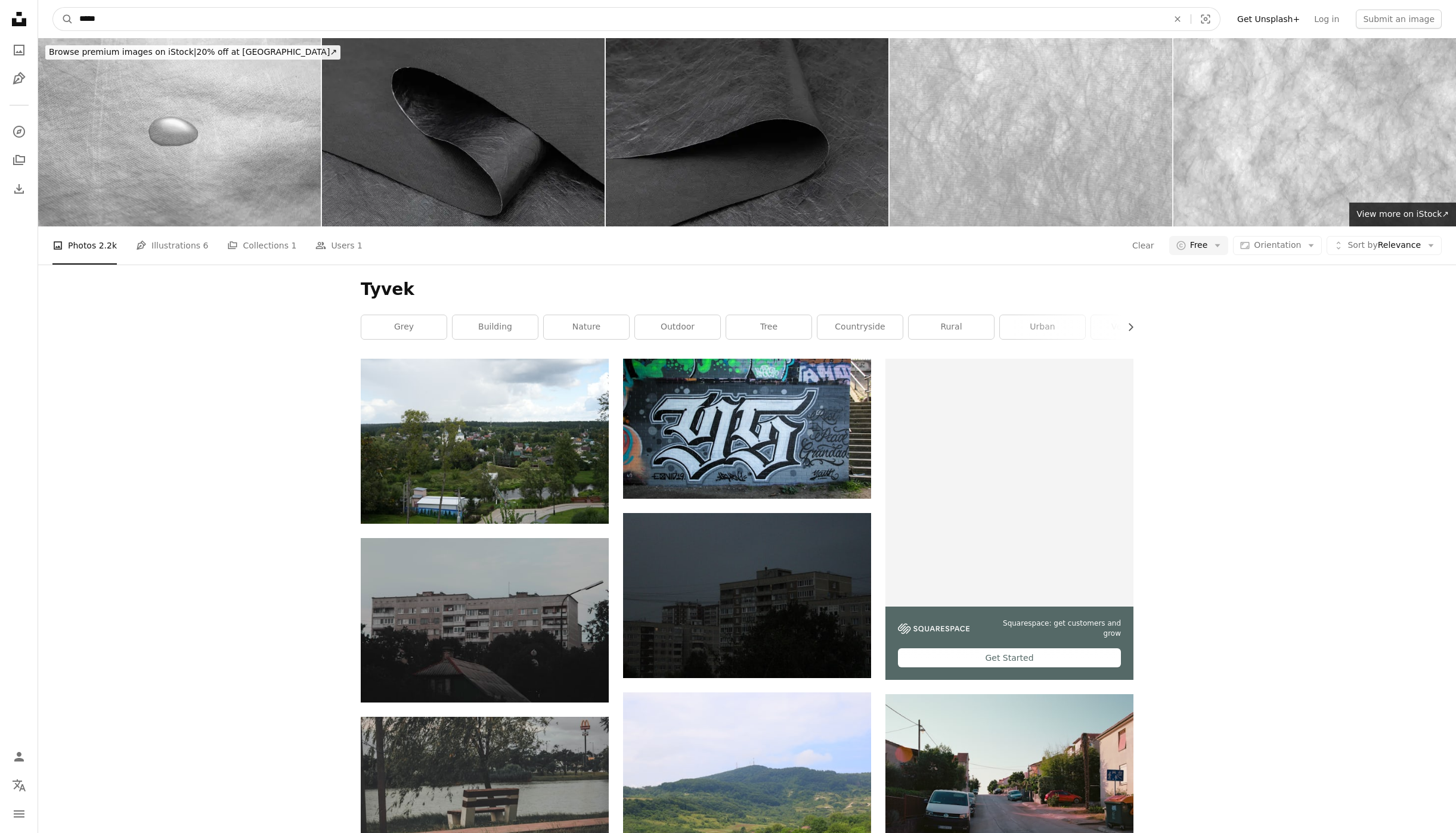
click at [97, 11] on input "*****" at bounding box center [619, 19] width 1091 height 22
